Goal: Find specific page/section: Find specific page/section

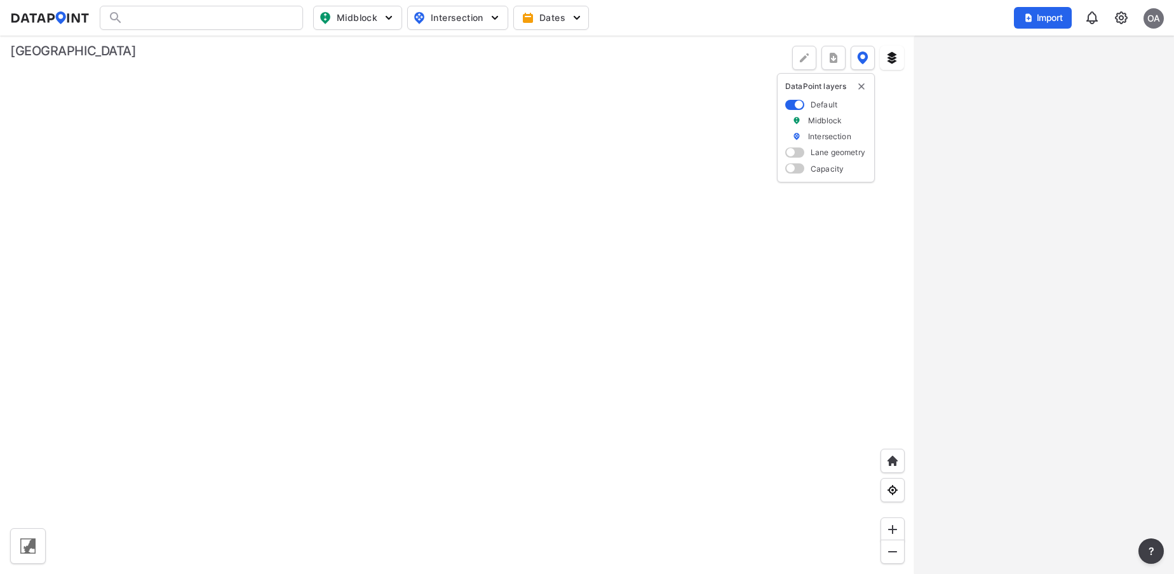
click at [361, 14] on span "Midblock" at bounding box center [356, 17] width 75 height 15
click at [286, 94] on input "Vehicle speed" at bounding box center [285, 93] width 13 height 13
checkbox input "true"
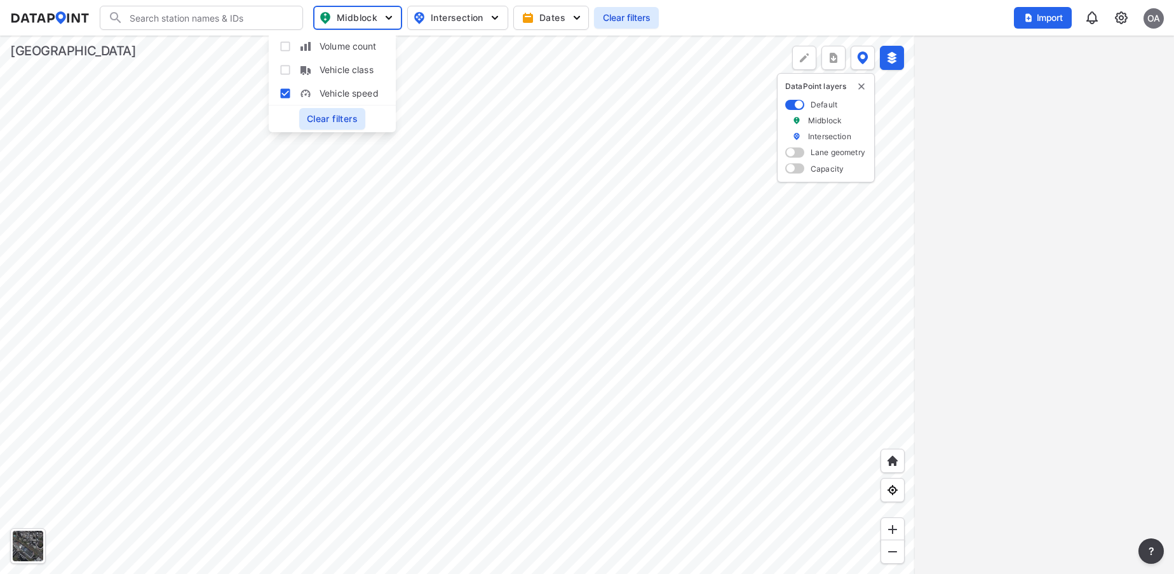
click at [494, 202] on div at bounding box center [457, 305] width 915 height 538
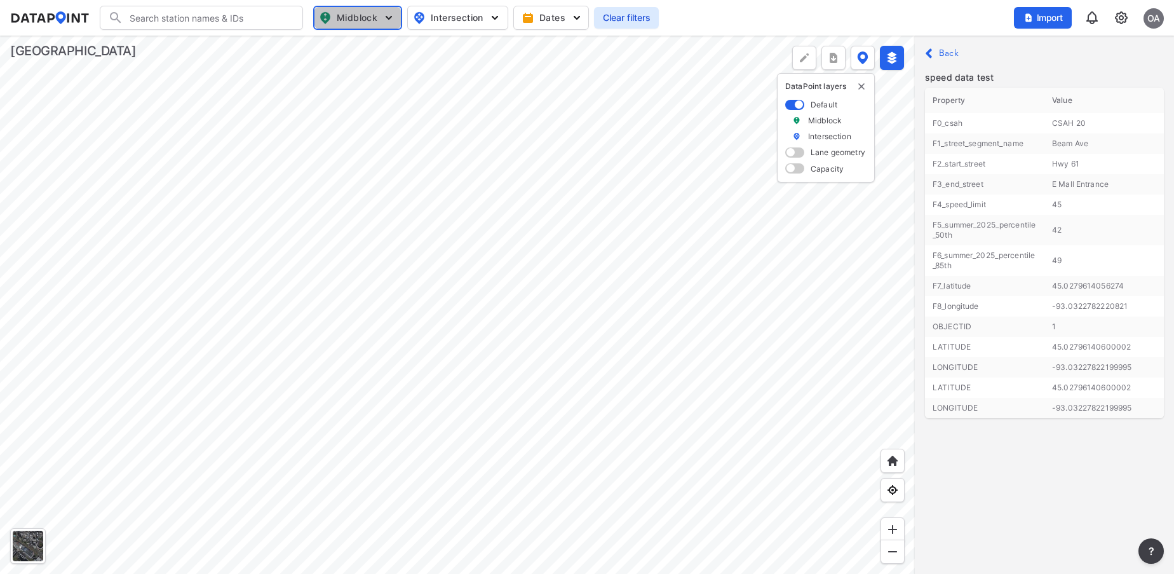
click at [379, 24] on span "Midblock" at bounding box center [356, 17] width 74 height 15
